Goal: Task Accomplishment & Management: Use online tool/utility

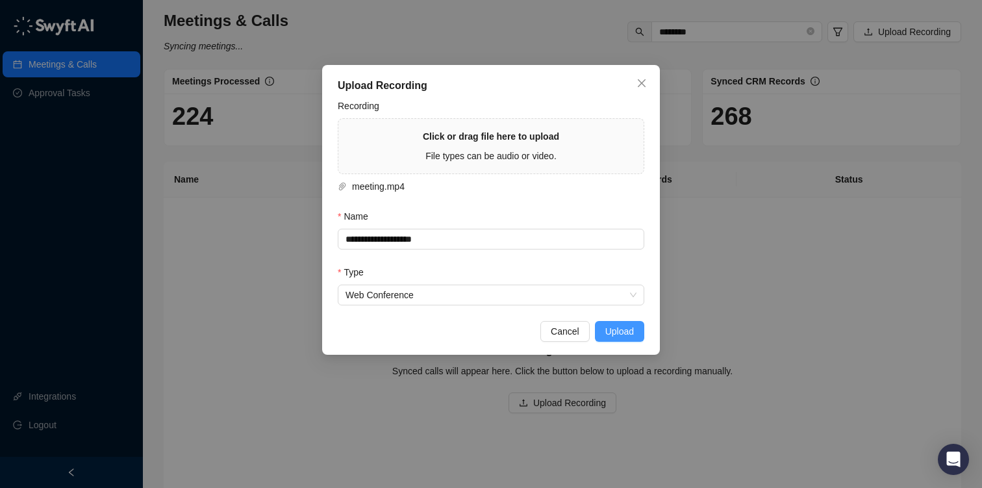
click at [632, 330] on span "Upload" at bounding box center [619, 331] width 29 height 14
click at [647, 84] on span "Close" at bounding box center [641, 83] width 21 height 10
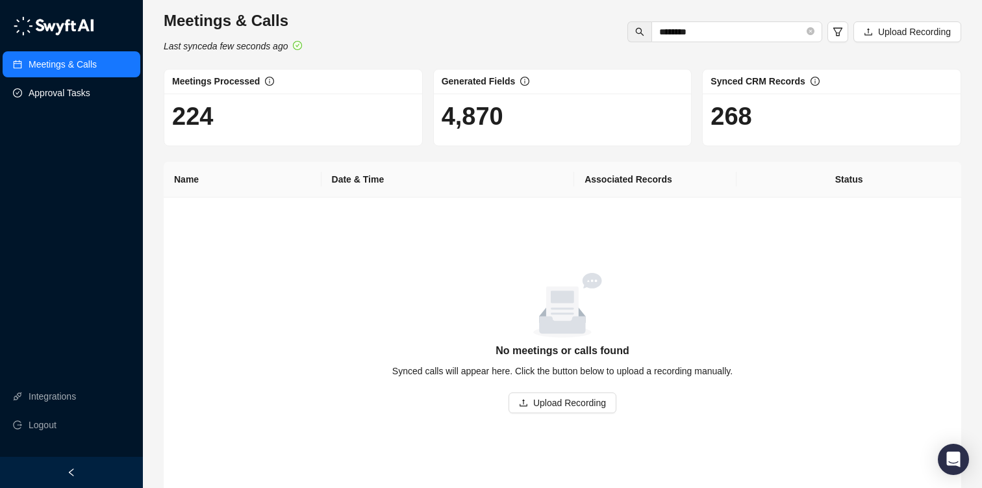
click at [52, 84] on link "Approval Tasks" at bounding box center [60, 93] width 62 height 26
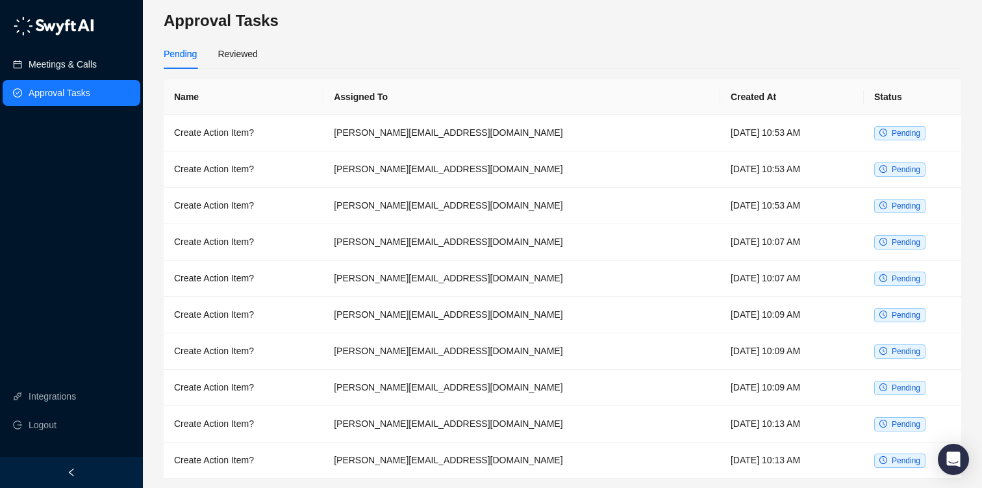
click at [77, 71] on link "Meetings & Calls" at bounding box center [63, 64] width 68 height 26
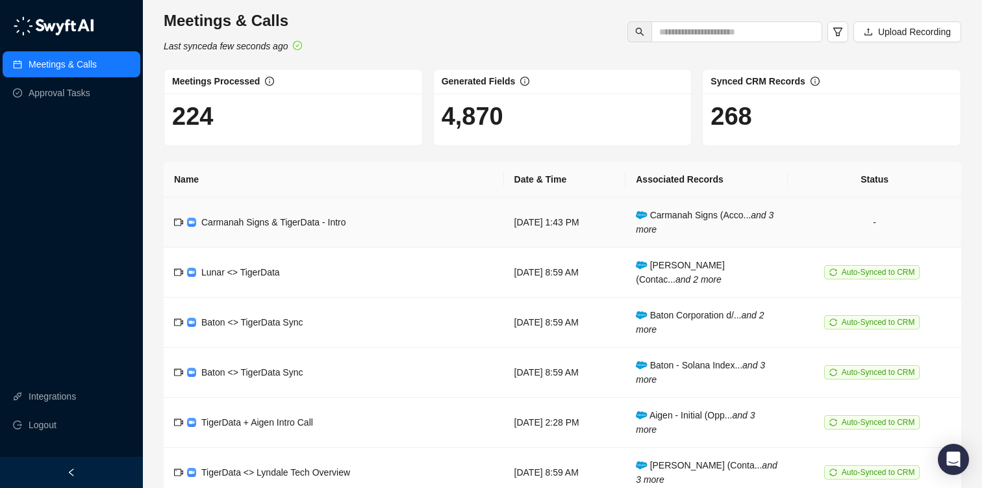
click at [225, 221] on span "Carmanah Signs & TigerData - Intro" at bounding box center [273, 222] width 145 height 10
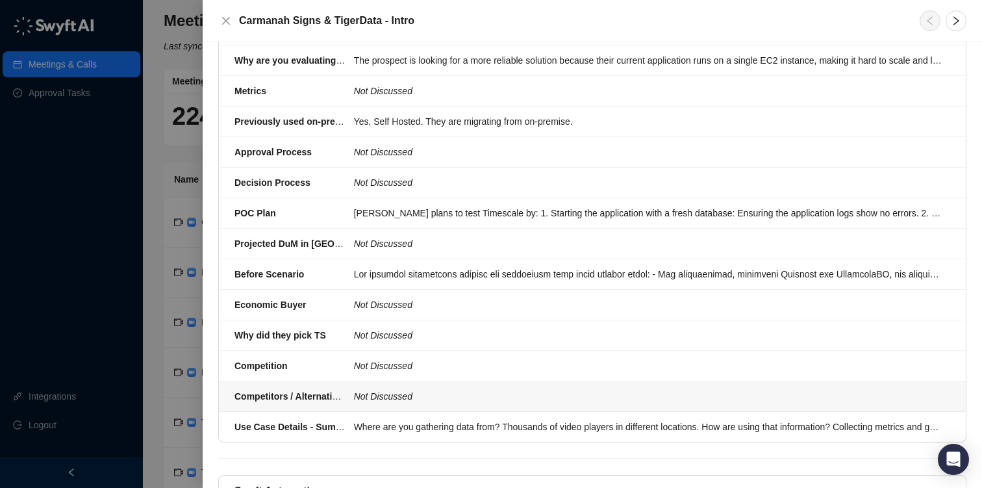
scroll to position [1665, 0]
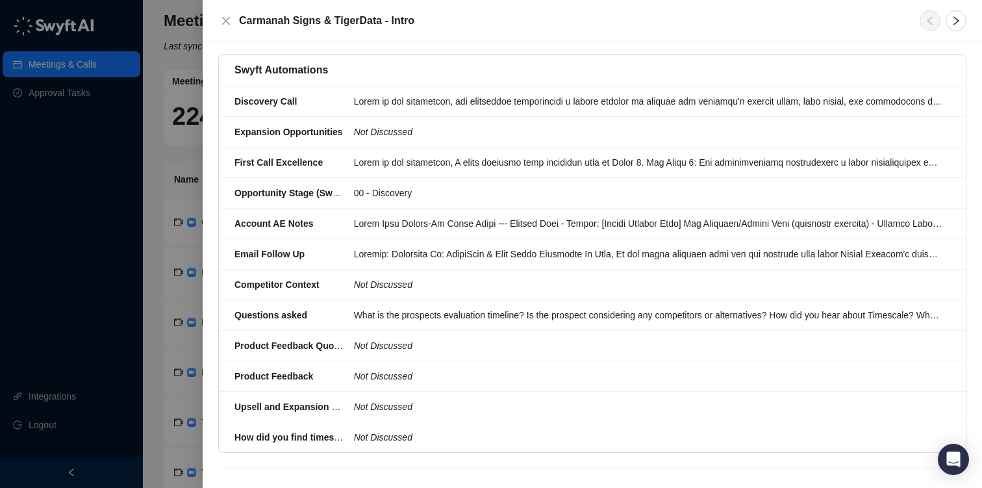
click at [123, 276] on div at bounding box center [491, 244] width 982 height 488
